Goal: Communication & Community: Participate in discussion

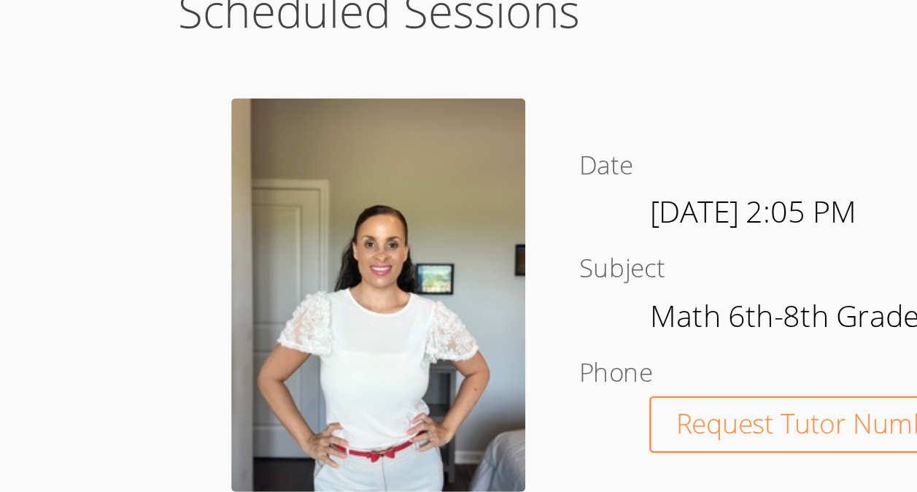
scroll to position [249, 0]
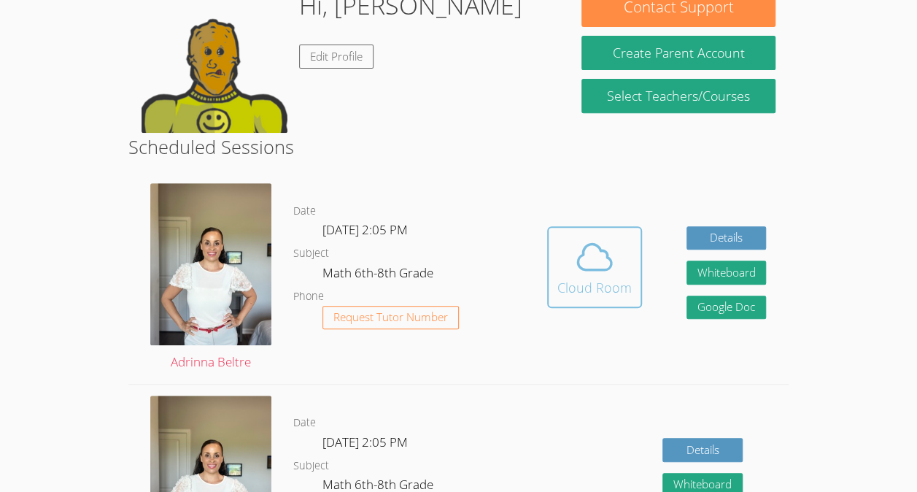
click at [599, 239] on icon at bounding box center [594, 256] width 41 height 41
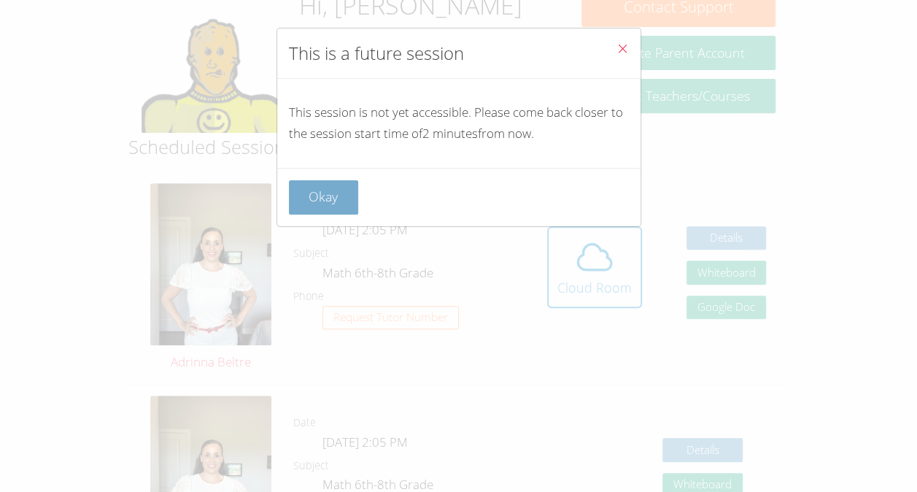
click at [333, 187] on button "Okay" at bounding box center [324, 197] width 70 height 34
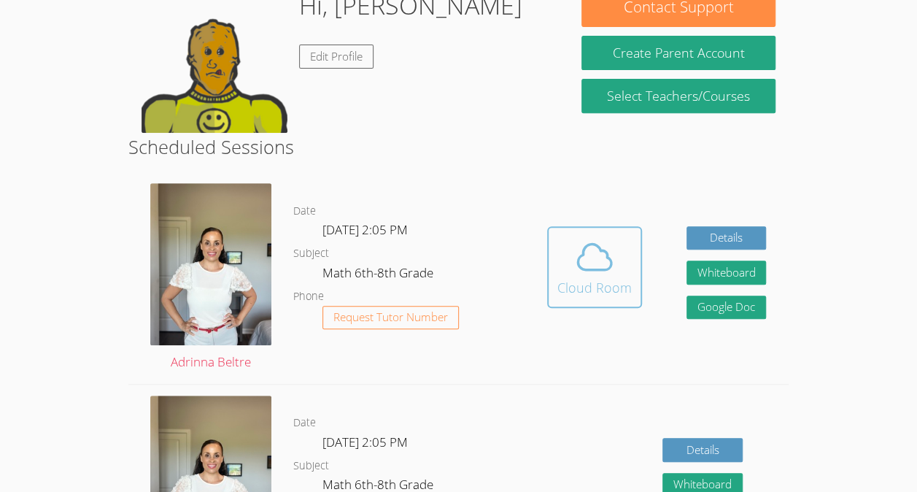
click at [593, 277] on div "Cloud Room" at bounding box center [594, 287] width 74 height 20
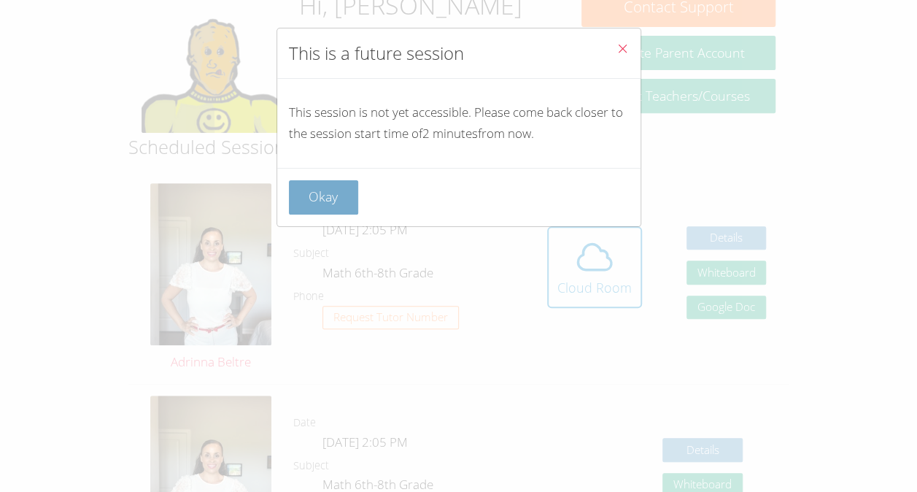
click at [341, 209] on button "Okay" at bounding box center [324, 197] width 70 height 34
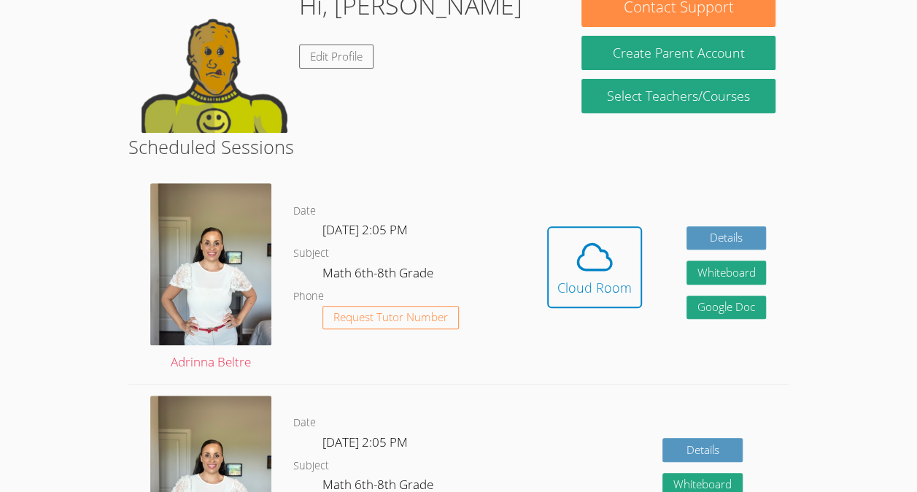
click at [330, 72] on div "Hi, [PERSON_NAME] Edit Profile" at bounding box center [410, 60] width 223 height 146
click at [337, 53] on link "Edit Profile" at bounding box center [336, 56] width 74 height 24
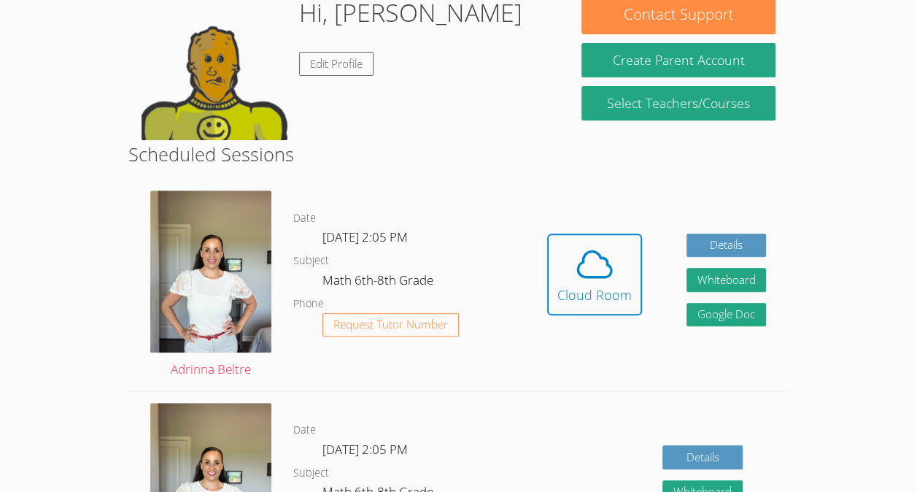
scroll to position [53, 0]
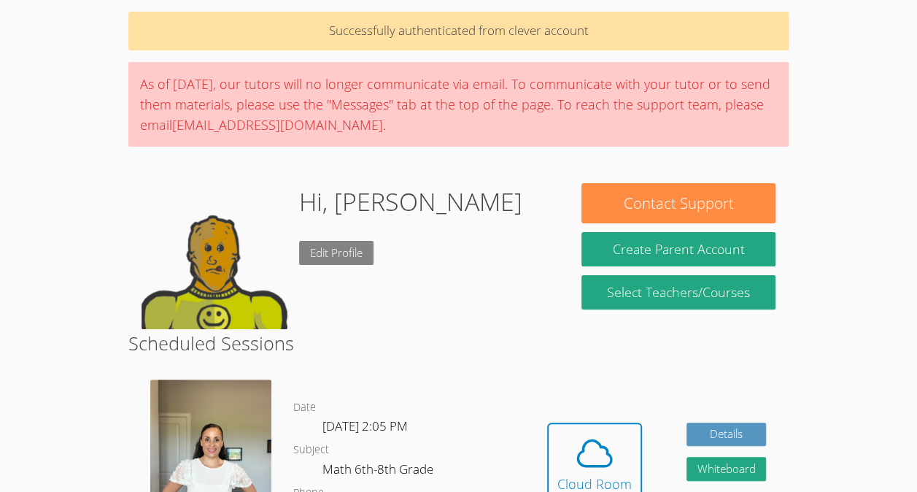
click at [327, 253] on link "Edit Profile" at bounding box center [336, 253] width 74 height 24
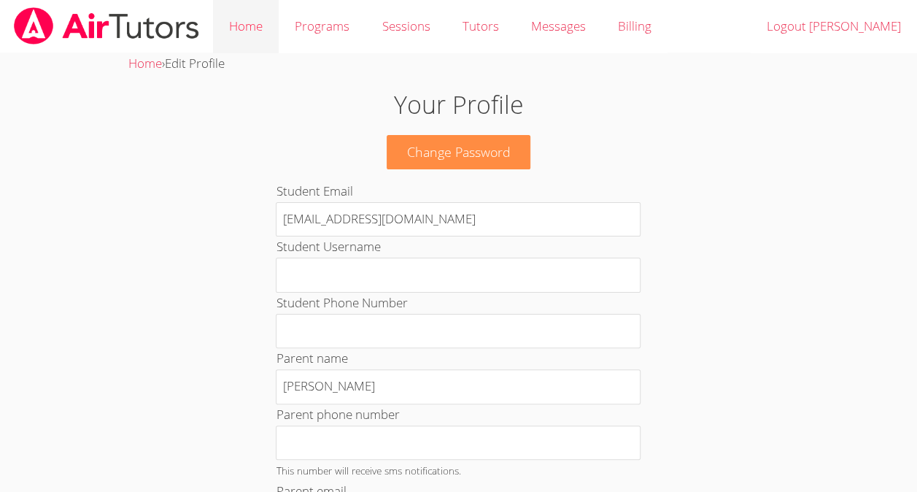
click at [255, 19] on link "Home" at bounding box center [246, 26] width 66 height 53
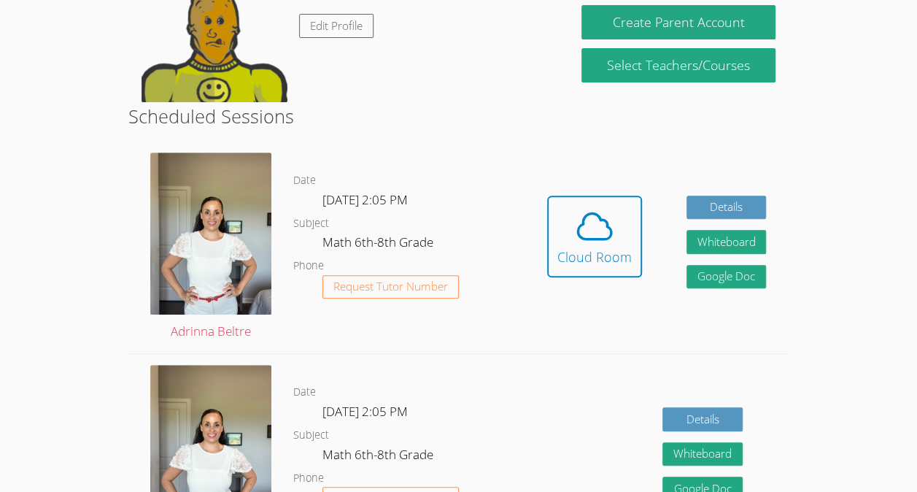
scroll to position [230, 0]
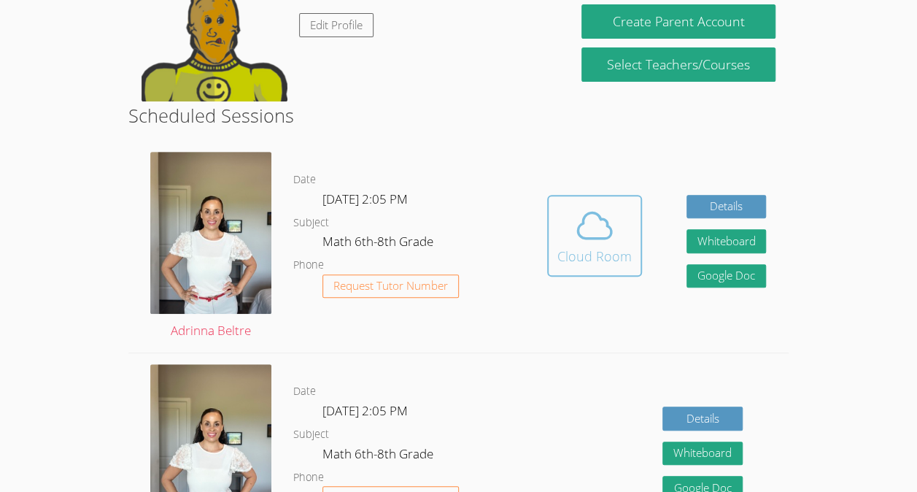
click at [584, 244] on icon at bounding box center [594, 225] width 41 height 41
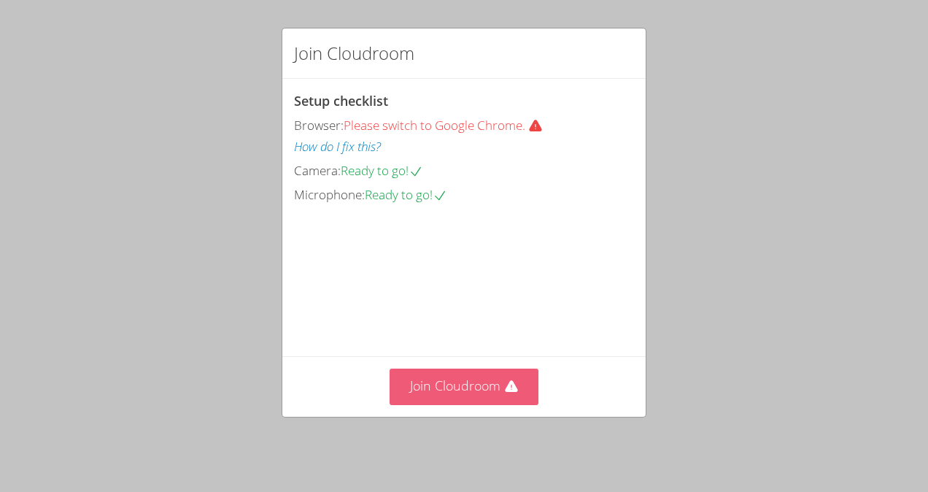
click at [479, 392] on button "Join Cloudroom" at bounding box center [464, 386] width 150 height 36
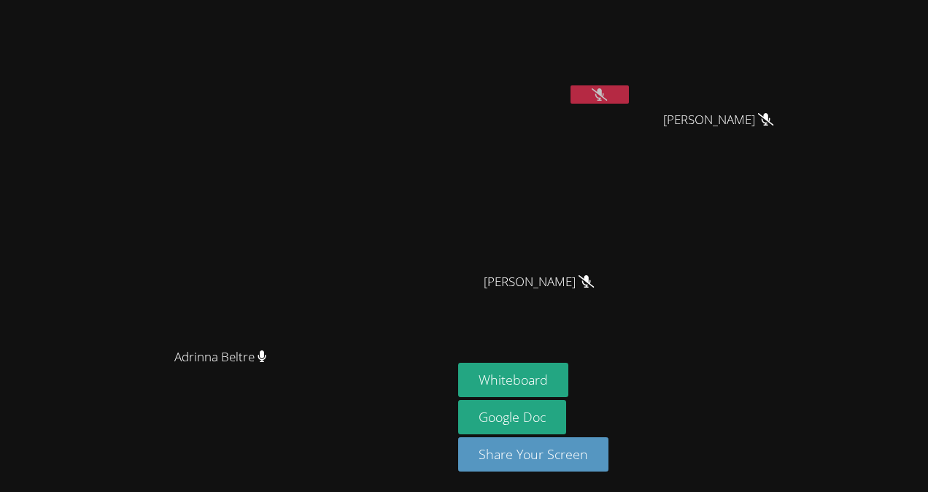
click at [632, 84] on video at bounding box center [545, 55] width 174 height 98
click at [629, 97] on button at bounding box center [599, 94] width 58 height 18
click at [568, 381] on button "Whiteboard" at bounding box center [513, 380] width 110 height 34
click at [629, 96] on button at bounding box center [599, 94] width 58 height 18
click at [607, 98] on icon at bounding box center [599, 94] width 15 height 12
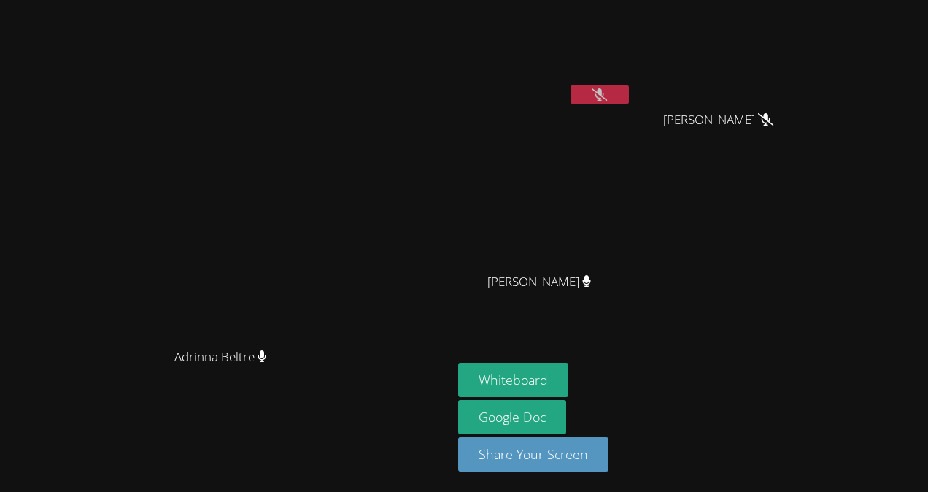
click at [629, 95] on button at bounding box center [599, 94] width 58 height 18
click at [629, 96] on button at bounding box center [599, 94] width 58 height 18
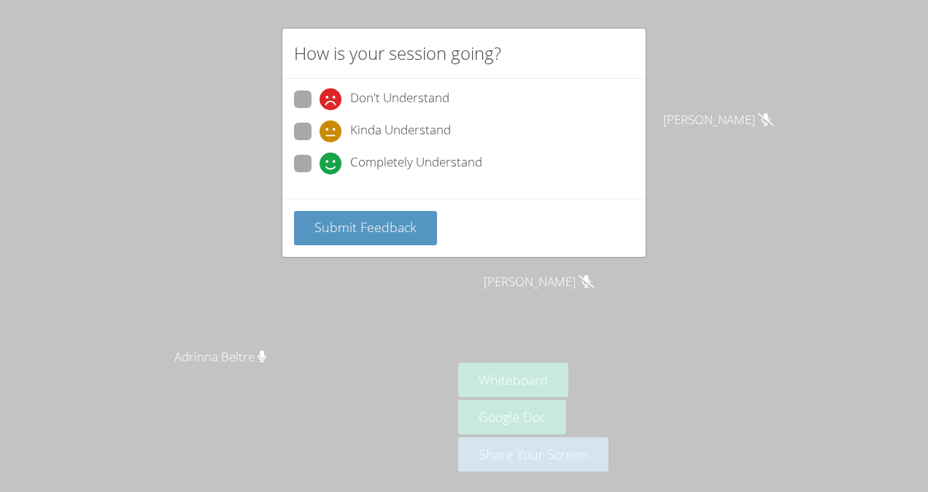
click at [319, 174] on span at bounding box center [319, 174] width 0 height 0
click at [319, 161] on input "Completely Understand" at bounding box center [325, 161] width 12 height 12
radio input "true"
click at [350, 235] on button "Submit Feedback" at bounding box center [365, 228] width 143 height 34
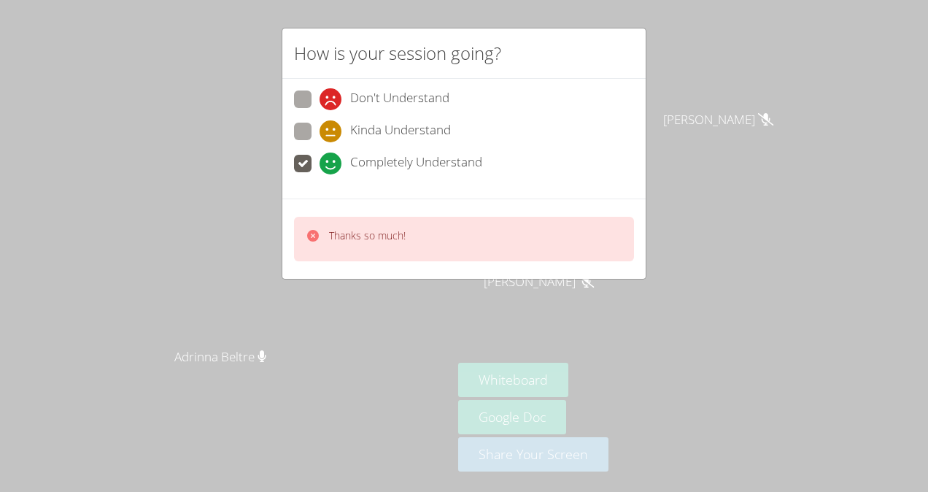
click at [691, 106] on div "How is your session going? Don't Understand Kinda Understand Completely Underst…" at bounding box center [464, 246] width 928 height 492
click at [657, 73] on div "How is your session going? Don't Understand Kinda Understand Completely Underst…" at bounding box center [464, 246] width 928 height 492
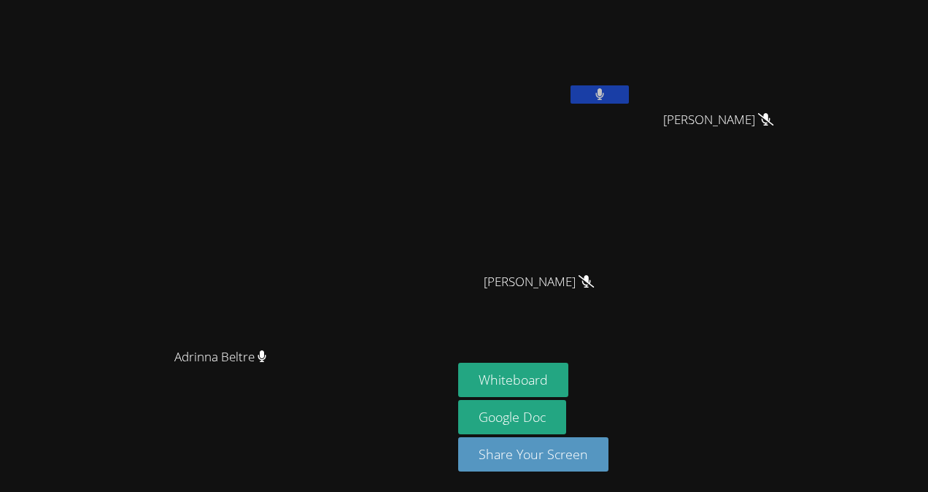
click at [632, 80] on video at bounding box center [545, 55] width 174 height 98
click at [629, 90] on button at bounding box center [599, 94] width 58 height 18
click at [629, 104] on div at bounding box center [599, 96] width 58 height 22
click at [607, 92] on icon at bounding box center [599, 94] width 15 height 12
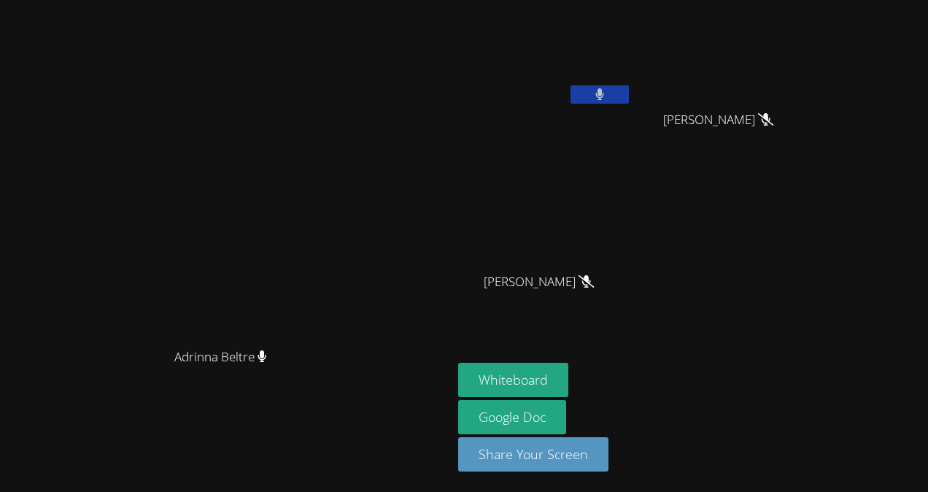
click at [632, 110] on div "Jordi Garcia-Aguare'" at bounding box center [545, 84] width 174 height 156
click at [605, 96] on icon at bounding box center [599, 94] width 9 height 12
click at [629, 99] on button at bounding box center [599, 94] width 58 height 18
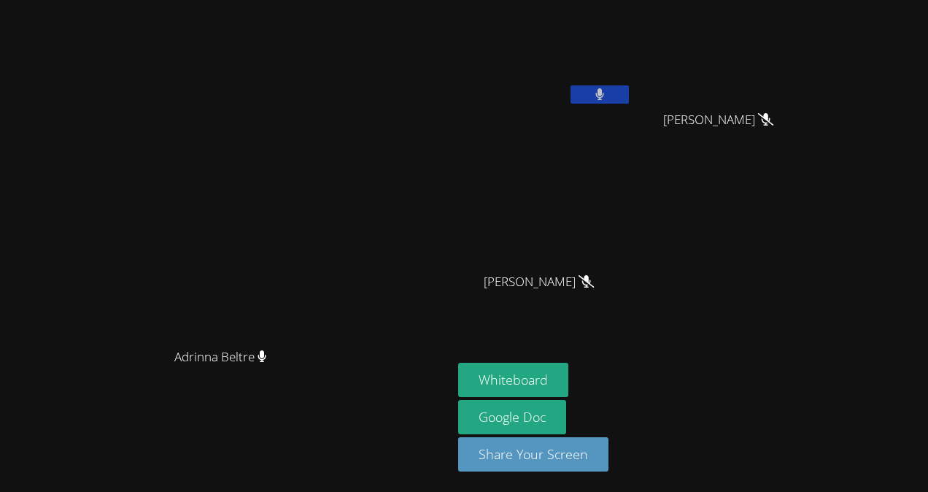
click at [629, 99] on button at bounding box center [599, 94] width 58 height 18
